Goal: Find specific page/section: Find specific page/section

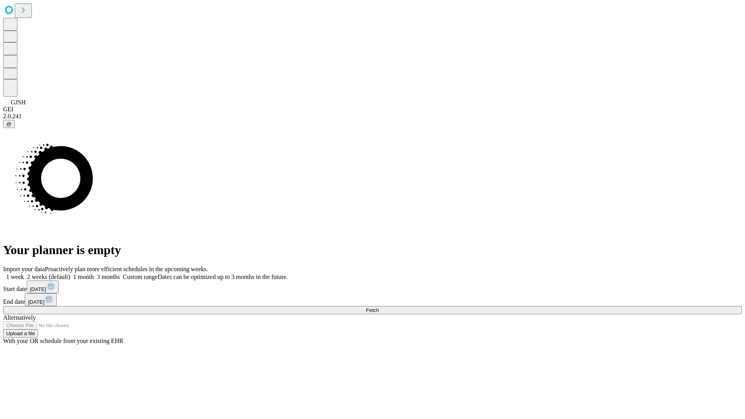
click at [379, 307] on span "Fetch" at bounding box center [372, 310] width 13 height 6
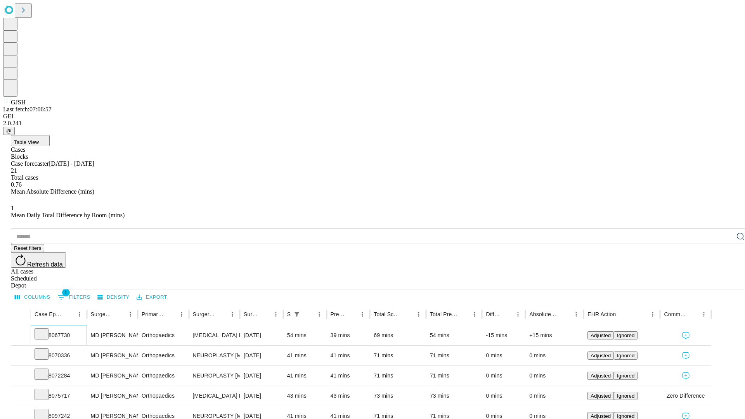
click at [45, 329] on icon at bounding box center [42, 333] width 8 height 8
